Goal: Information Seeking & Learning: Learn about a topic

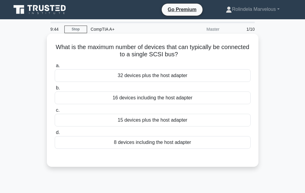
click at [142, 73] on div "32 devices plus the host adapter" at bounding box center [153, 75] width 196 height 13
click at [55, 68] on input "a. 32 devices plus the host adapter" at bounding box center [55, 66] width 0 height 4
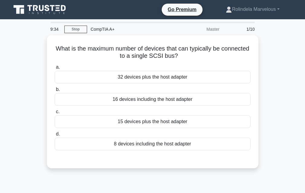
click at [168, 120] on div "15 devices plus the host adapter" at bounding box center [153, 122] width 196 height 13
click at [55, 114] on input "c. 15 devices plus the host adapter" at bounding box center [55, 112] width 0 height 4
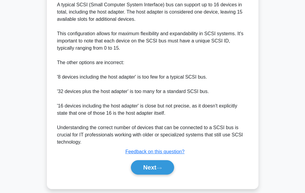
scroll to position [200, 0]
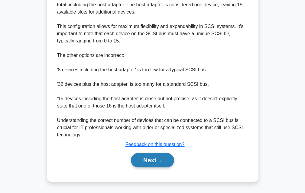
click at [170, 165] on button "Next" at bounding box center [152, 160] width 43 height 14
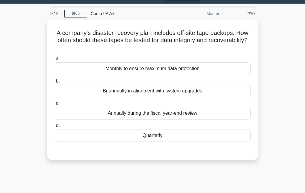
scroll to position [0, 0]
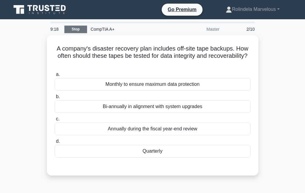
click at [73, 29] on link "Stop" at bounding box center [75, 30] width 23 height 8
